Goal: Task Accomplishment & Management: Use online tool/utility

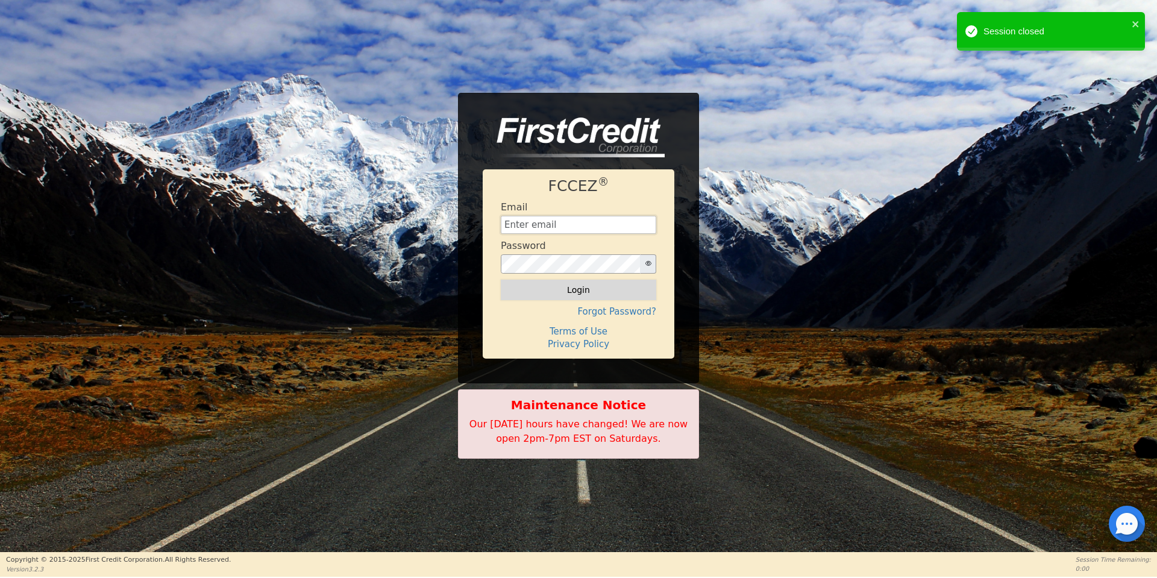
type input "aquaremachtlc@gmail.com"
click at [590, 286] on button "Login" at bounding box center [578, 290] width 155 height 20
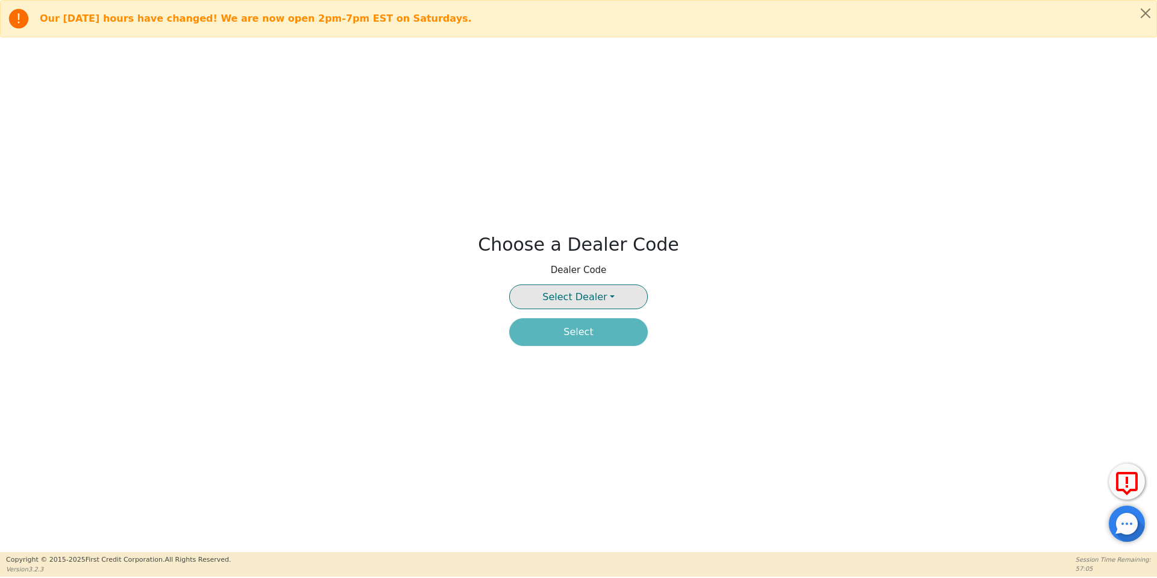
click at [592, 290] on button "Select Dealer" at bounding box center [578, 296] width 139 height 25
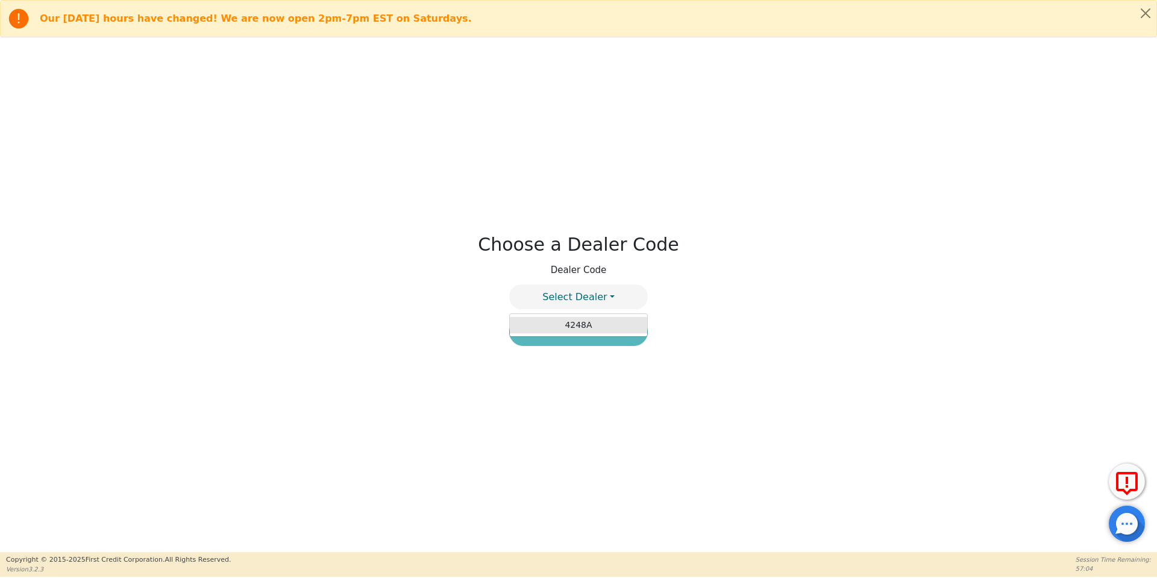
click at [601, 317] on link "4248A" at bounding box center [578, 325] width 137 height 16
click at [604, 339] on button "Select" at bounding box center [578, 332] width 139 height 28
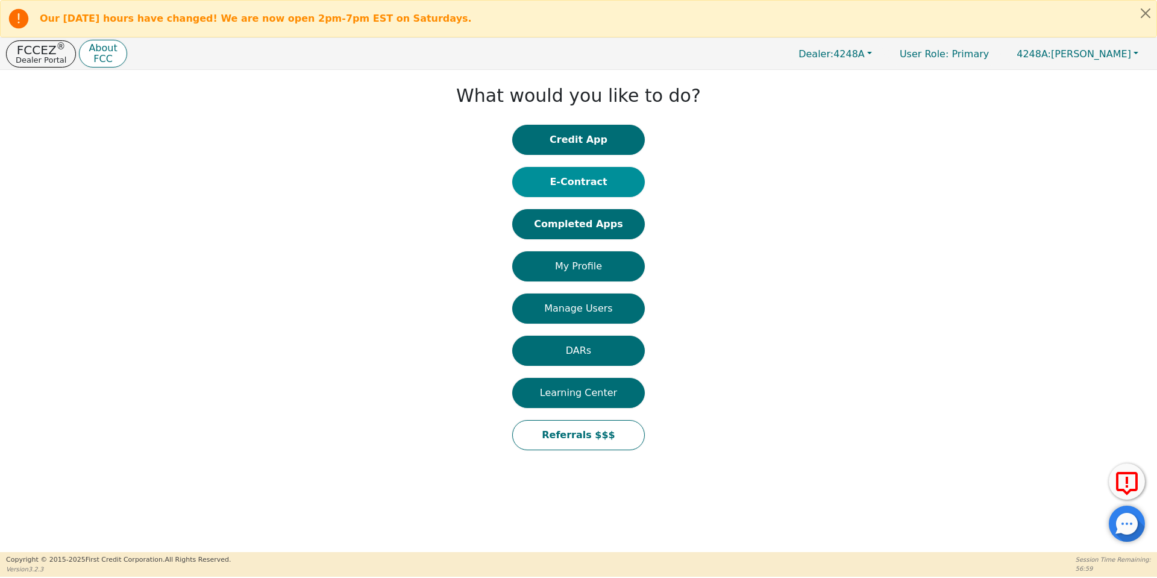
click at [591, 181] on button "E-Contract" at bounding box center [578, 182] width 133 height 30
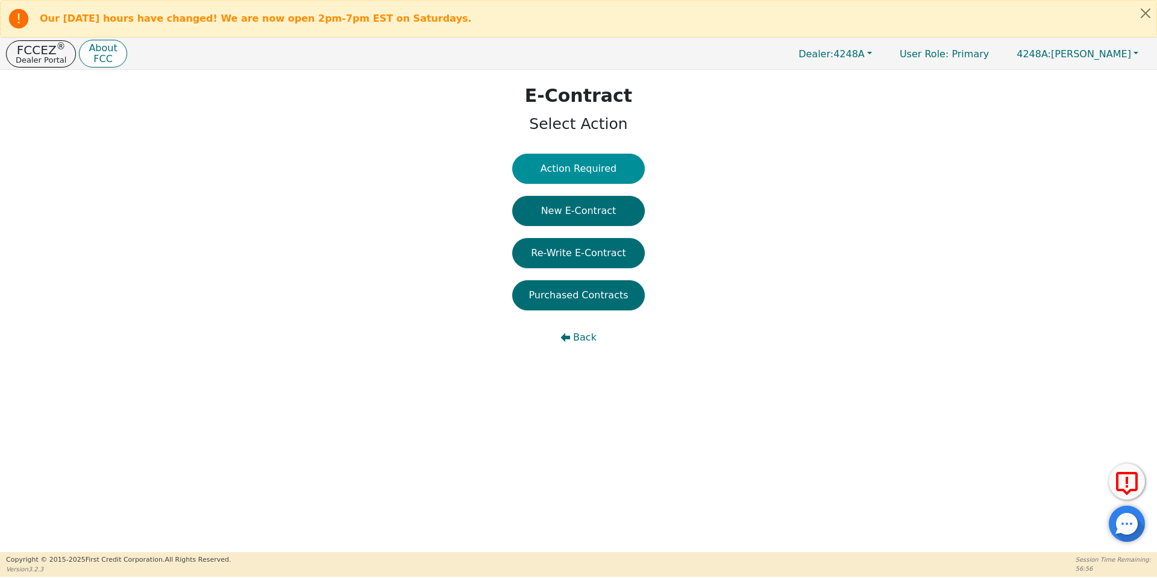
click at [609, 158] on button "Action Required" at bounding box center [578, 169] width 133 height 30
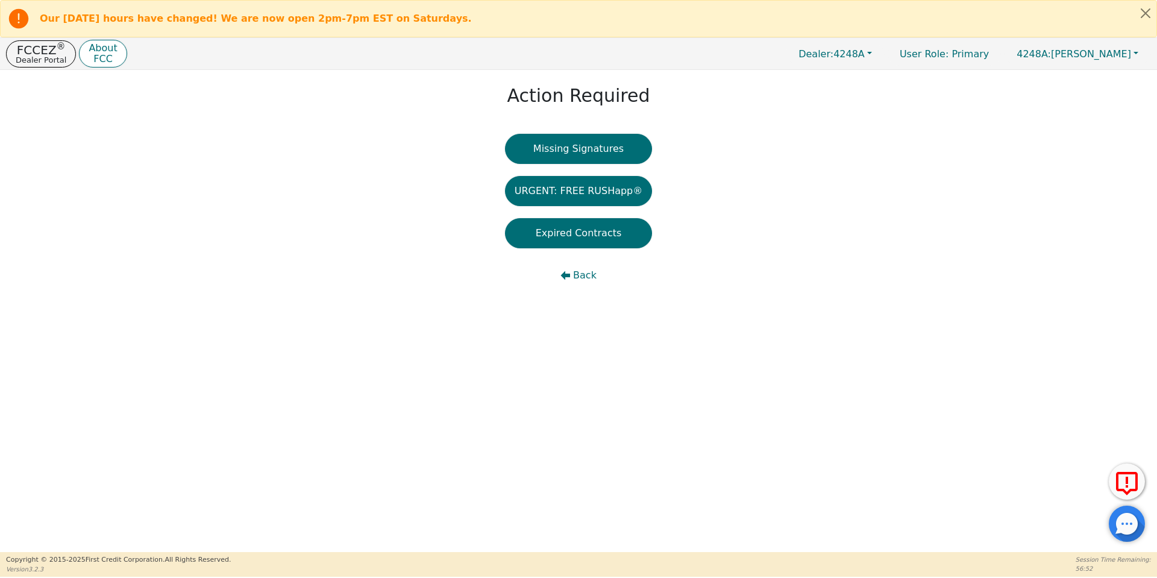
click at [609, 158] on button "Missing Signatures" at bounding box center [579, 149] width 148 height 30
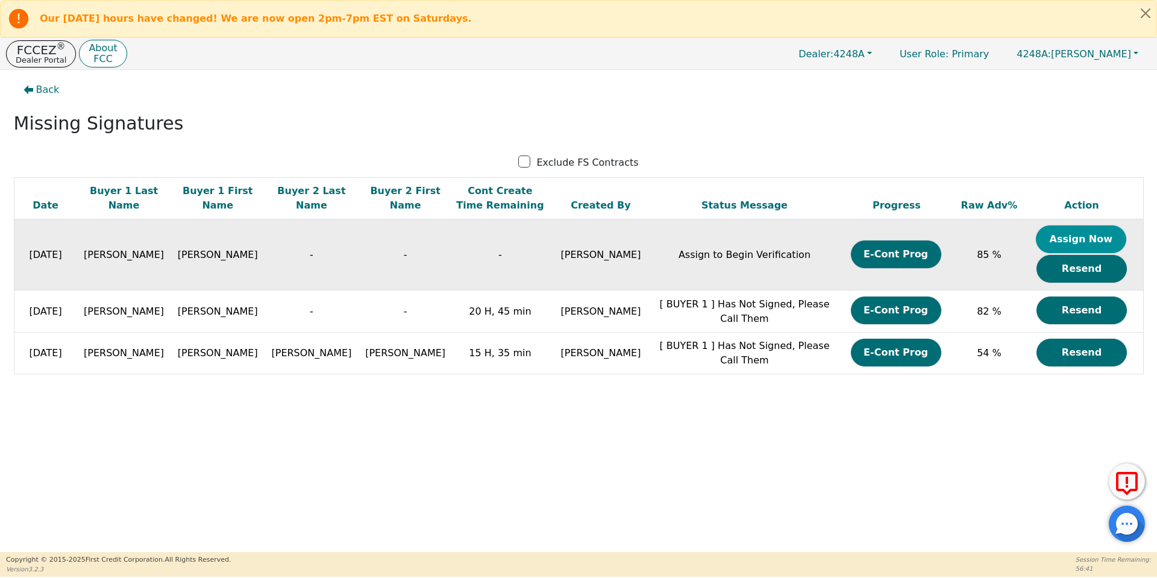
click at [1055, 231] on button "Assign Now" at bounding box center [1081, 239] width 90 height 28
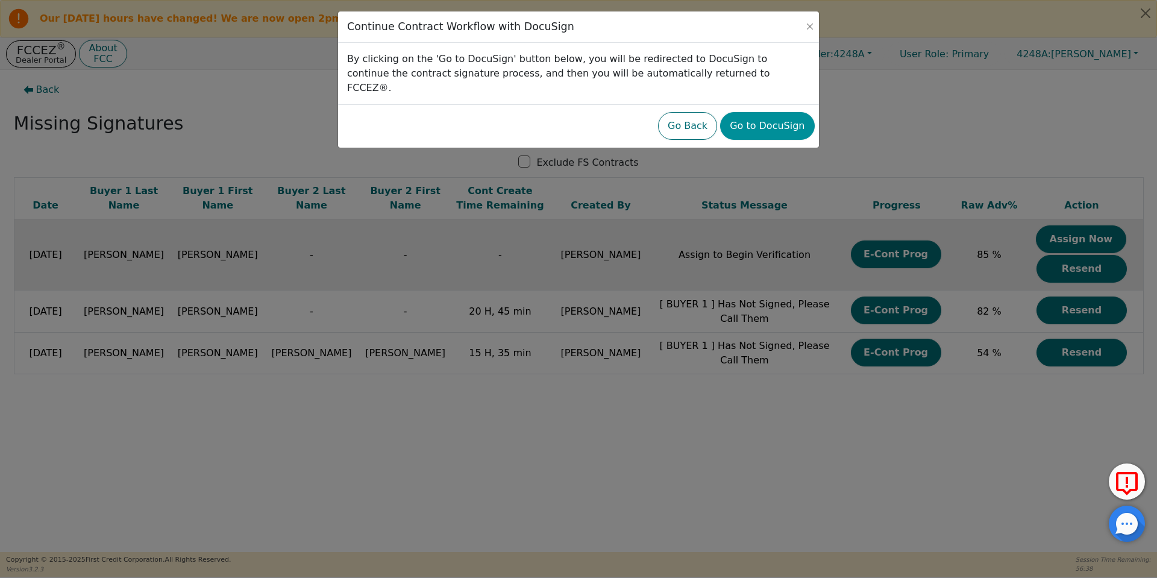
click at [784, 112] on button "Go to DocuSign" at bounding box center [767, 126] width 94 height 28
